Goal: Check status

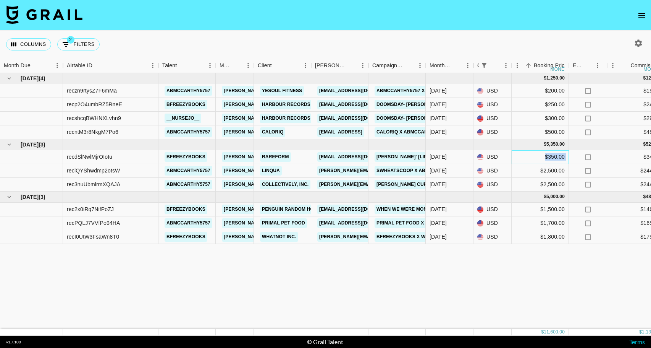
drag, startPoint x: 535, startPoint y: 158, endPoint x: 578, endPoint y: 157, distance: 43.2
click at [578, 157] on div "recdSlNwlMjrOIoIu bfreezybooks [PERSON_NAME][EMAIL_ADDRESS][DOMAIN_NAME] Rarefo…" at bounding box center [634, 157] width 1268 height 14
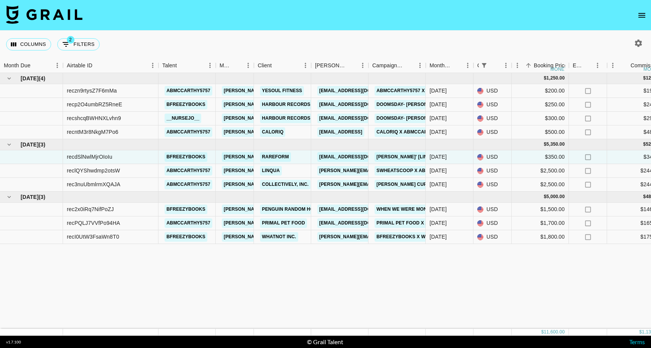
click at [592, 253] on div "[DATE] ( 4 ) $ 1,250.00 $ 122.03 reczn9rtysZ7F6mMa abmccarthy5757 [PERSON_NAME]…" at bounding box center [634, 201] width 1268 height 256
drag, startPoint x: 313, startPoint y: 335, endPoint x: 377, endPoint y: 332, distance: 64.6
click at [377, 332] on section "Columns 2 Filters + Booking Month Due Airtable ID Talent Manager Client [PERSON…" at bounding box center [325, 174] width 651 height 348
click at [339, 295] on div "[DATE] ( 4 ) $ 1,250.00 $ 122.03 reczn9rtysZ7F6mMa abmccarthy5757 [PERSON_NAME]…" at bounding box center [634, 201] width 1268 height 256
click at [469, 187] on div "[DATE]" at bounding box center [450, 185] width 48 height 14
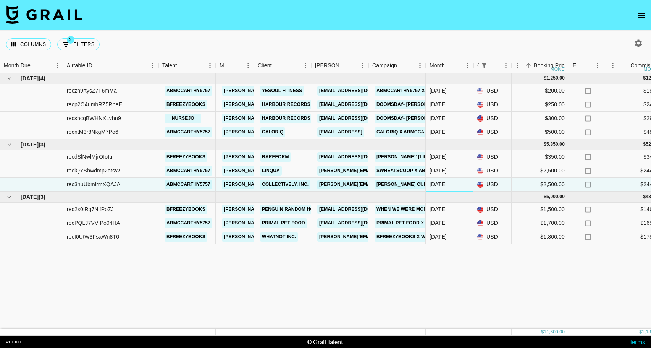
click at [469, 187] on div "[DATE]" at bounding box center [450, 185] width 48 height 14
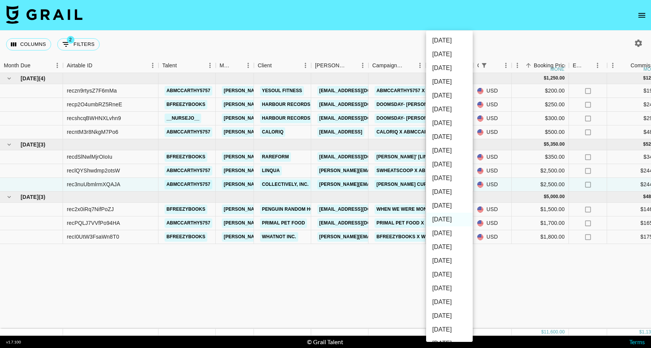
click at [449, 205] on li "[DATE]" at bounding box center [449, 206] width 47 height 14
type input "[DATE]"
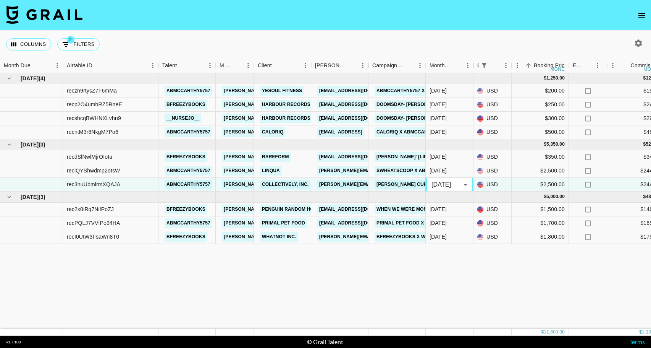
click at [545, 266] on div "[DATE] ( 4 ) $ 1,250.00 $ 122.03 reczn9rtysZ7F6mMa abmccarthy5757 [PERSON_NAME]…" at bounding box center [634, 201] width 1268 height 256
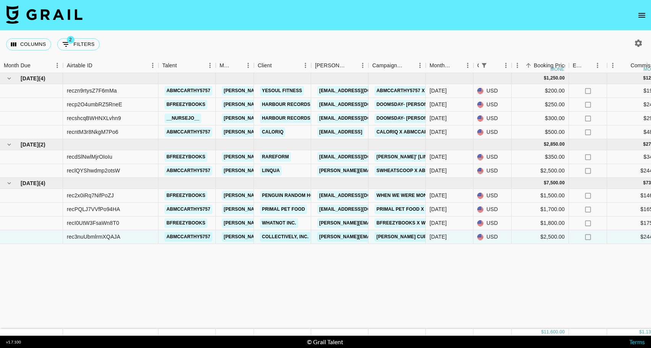
click at [647, 44] on div at bounding box center [637, 43] width 28 height 13
click at [431, 292] on div "[DATE] ( 4 ) $ 1,250.00 $ 122.03 reczn9rtysZ7F6mMa abmccarthy5757 [PERSON_NAME]…" at bounding box center [634, 201] width 1268 height 256
